Goal: Check status: Check status

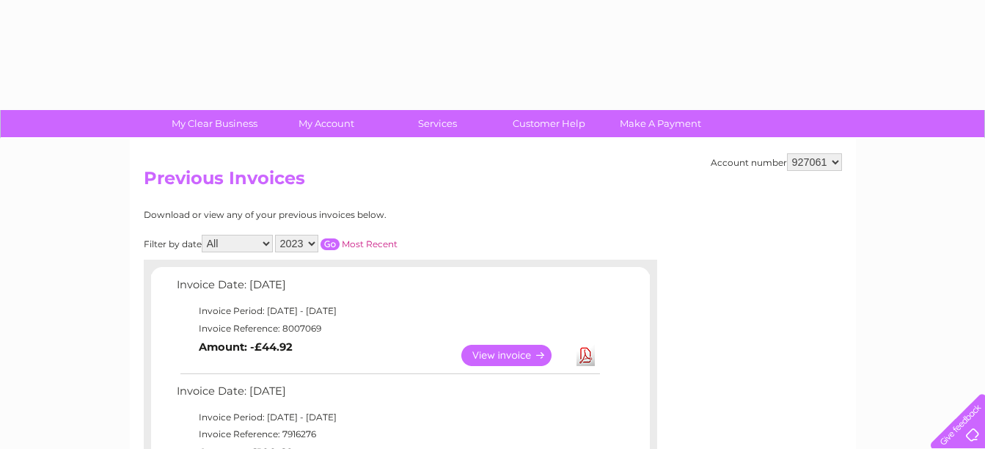
select select "2023"
